Goal: Information Seeking & Learning: Compare options

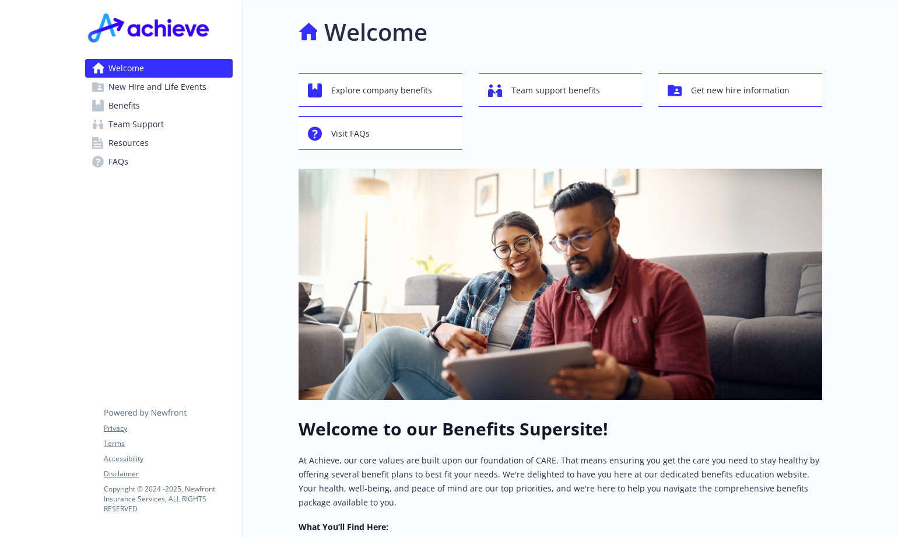
click at [122, 104] on span "Benefits" at bounding box center [125, 105] width 32 height 19
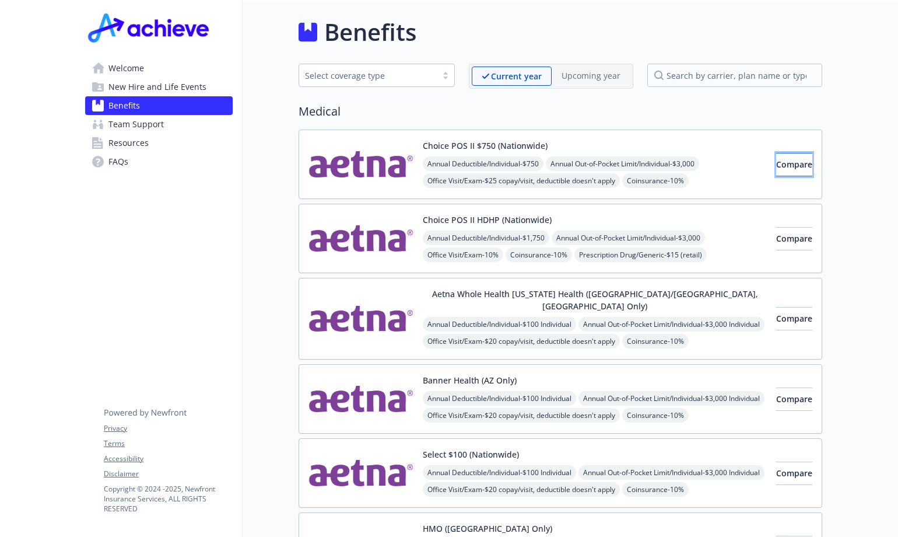
click at [777, 164] on span "Compare" at bounding box center [795, 164] width 36 height 11
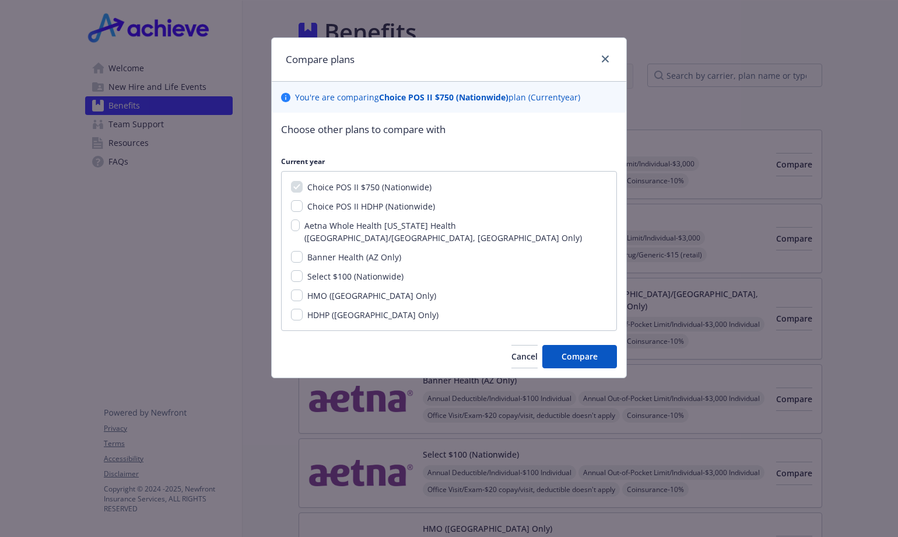
click at [356, 207] on span "Choice POS II HDHP (Nationwide)" at bounding box center [371, 206] width 128 height 11
click at [303, 207] on input "Choice POS II HDHP (Nationwide)" at bounding box center [297, 206] width 12 height 12
checkbox input "true"
click at [316, 271] on span "Select $100 (Nationwide)" at bounding box center [355, 276] width 96 height 11
click at [303, 270] on input "Select $100 (Nationwide)" at bounding box center [297, 276] width 12 height 12
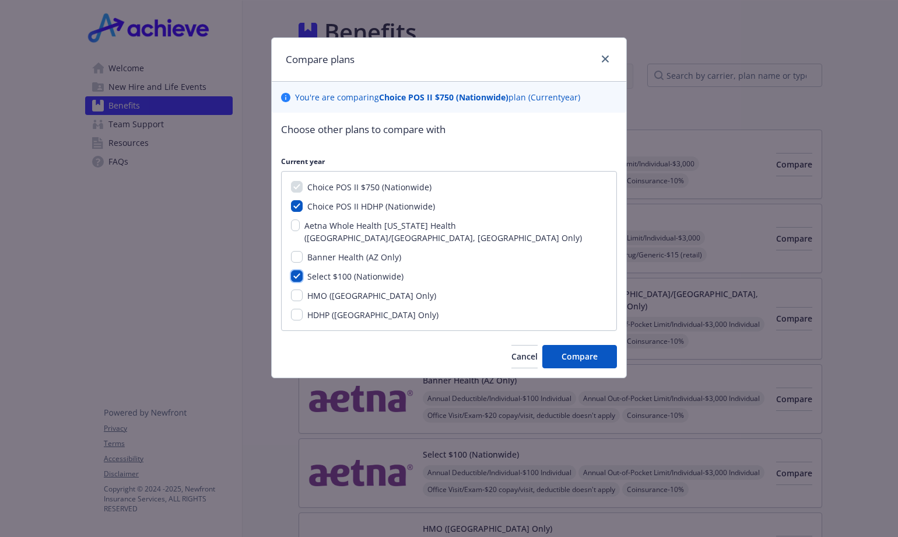
checkbox input "true"
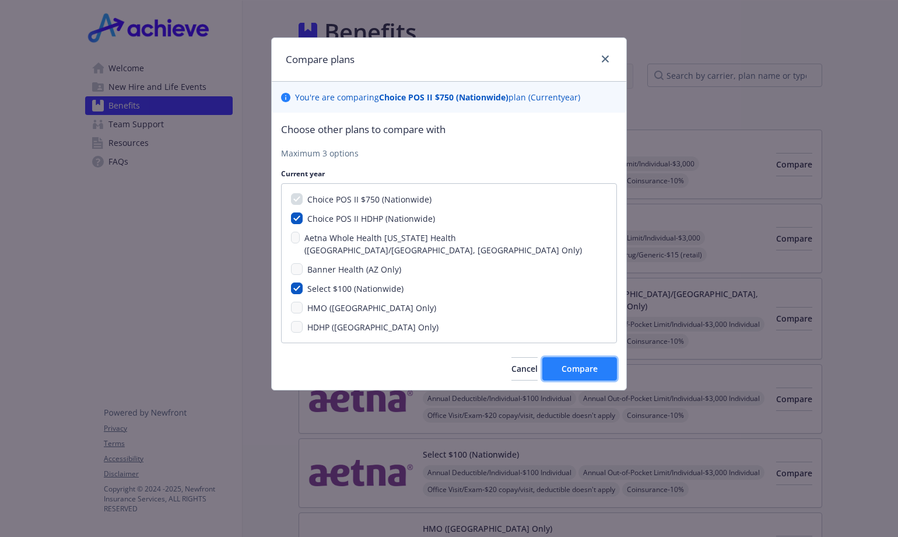
click at [585, 363] on span "Compare" at bounding box center [580, 368] width 36 height 11
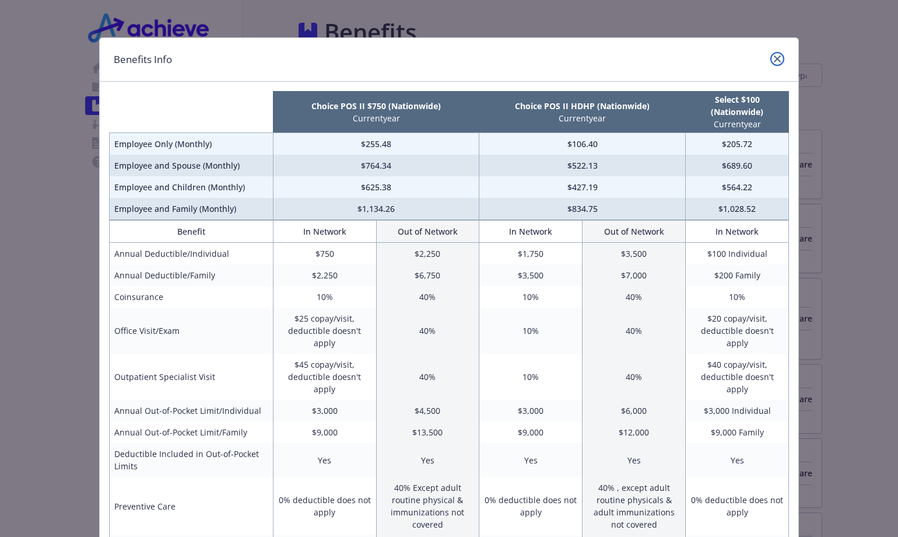
click at [774, 57] on icon "close" at bounding box center [777, 58] width 7 height 7
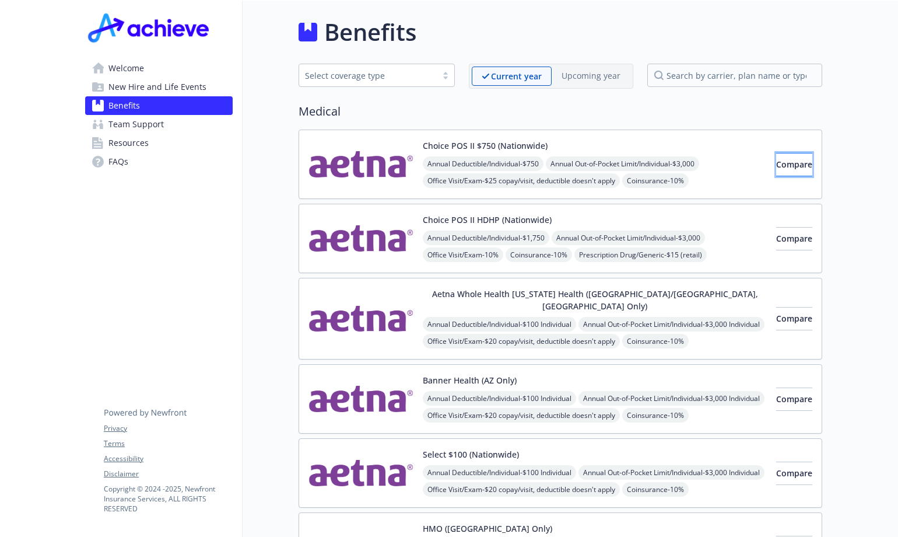
click at [786, 166] on span "Compare" at bounding box center [795, 164] width 36 height 11
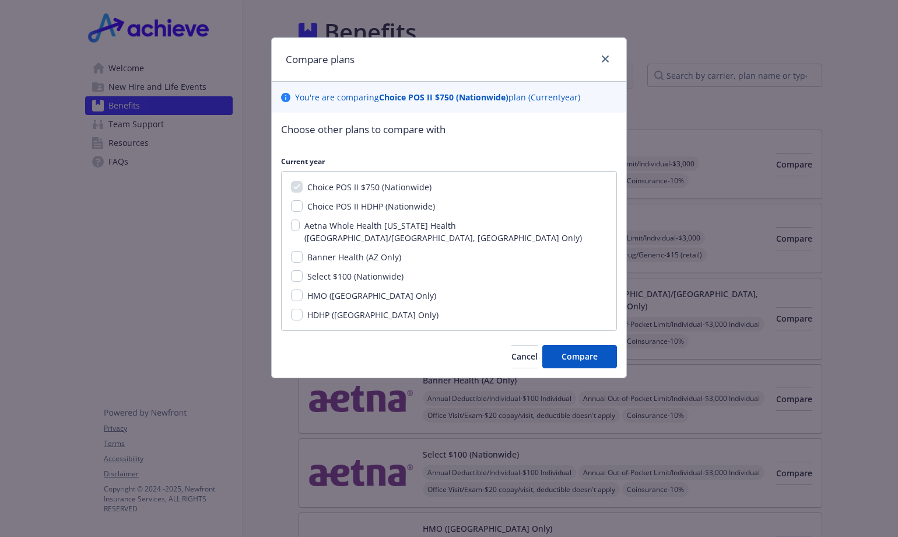
click at [351, 206] on span "Choice POS II HDHP (Nationwide)" at bounding box center [371, 206] width 128 height 11
click at [303, 206] on input "Choice POS II HDHP (Nationwide)" at bounding box center [297, 206] width 12 height 12
checkbox input "true"
click at [351, 271] on span "Select $100 (Nationwide)" at bounding box center [355, 276] width 96 height 11
click at [303, 270] on input "Select $100 (Nationwide)" at bounding box center [297, 276] width 12 height 12
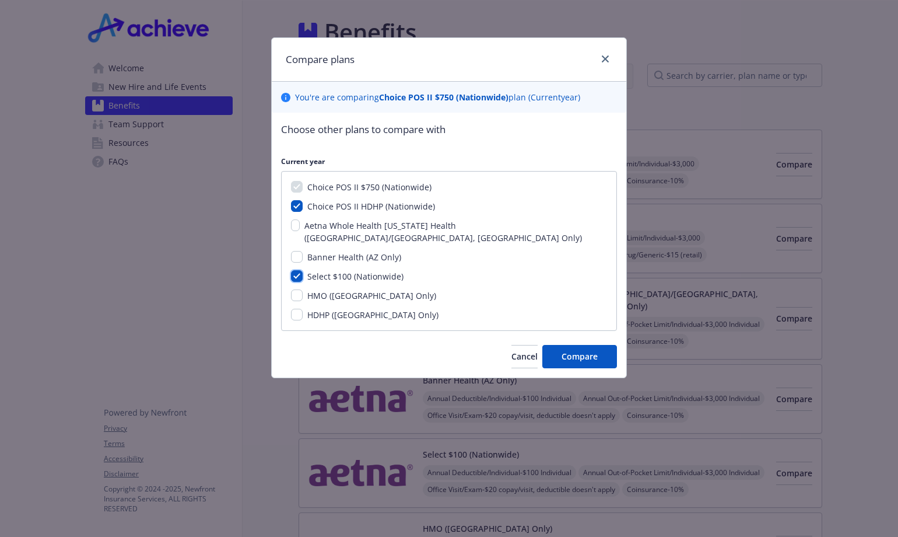
checkbox input "true"
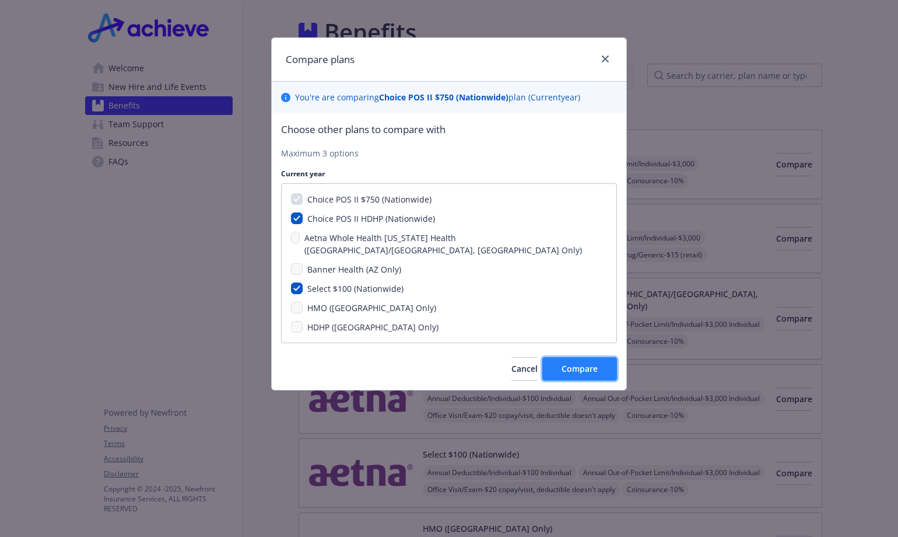
click at [575, 363] on span "Compare" at bounding box center [580, 368] width 36 height 11
